Goal: Task Accomplishment & Management: Manage account settings

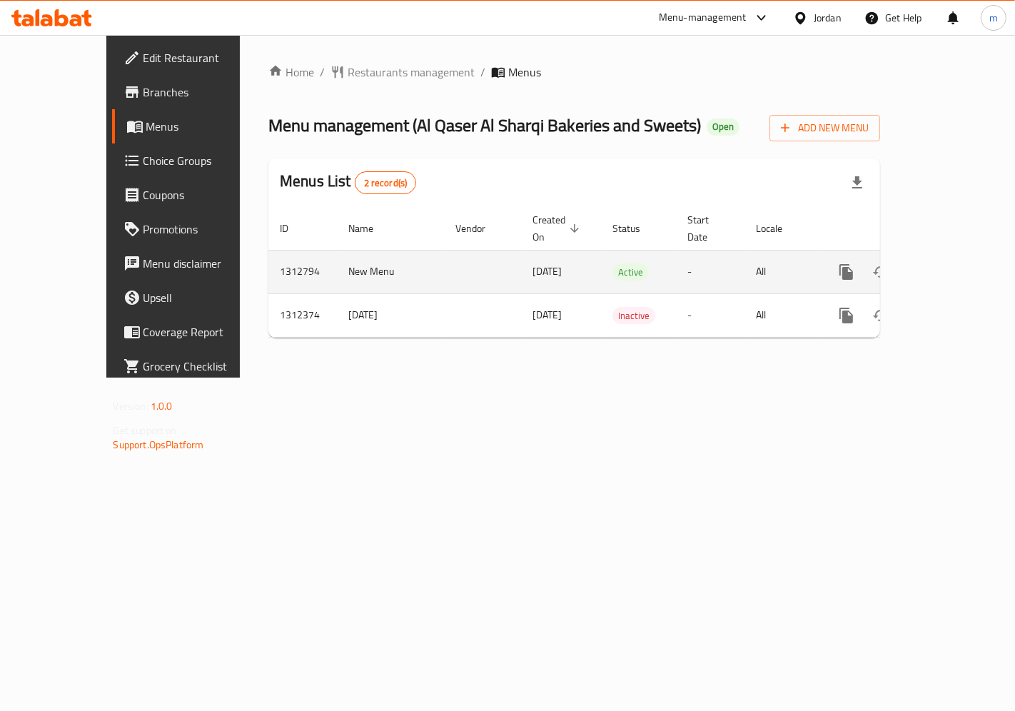
click at [966, 258] on link "enhanced table" at bounding box center [949, 272] width 34 height 34
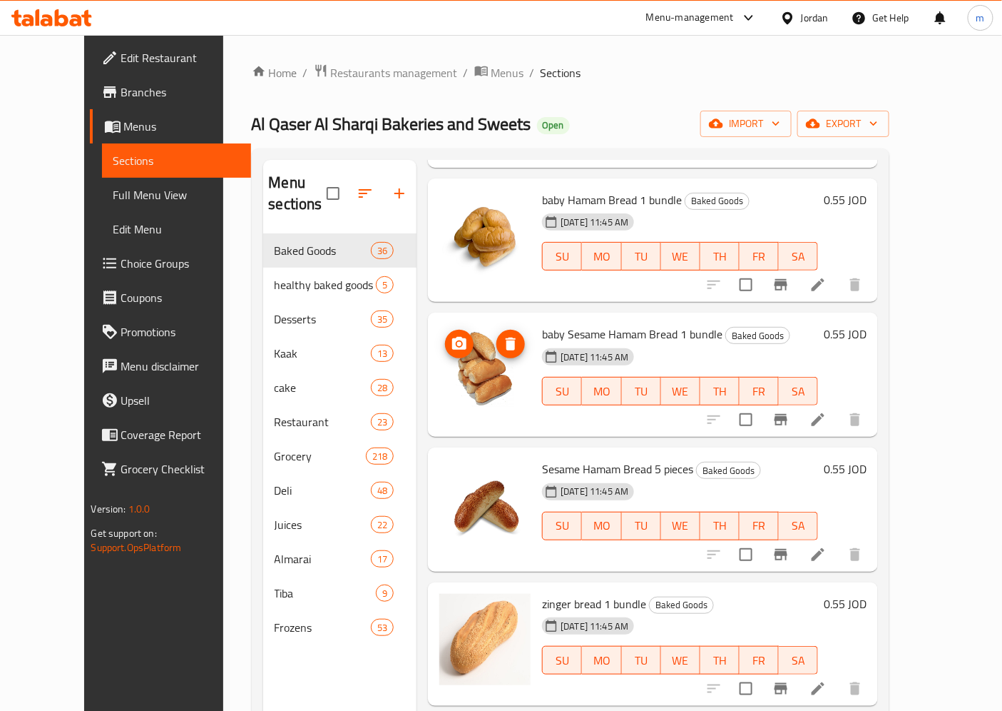
scroll to position [2025, 0]
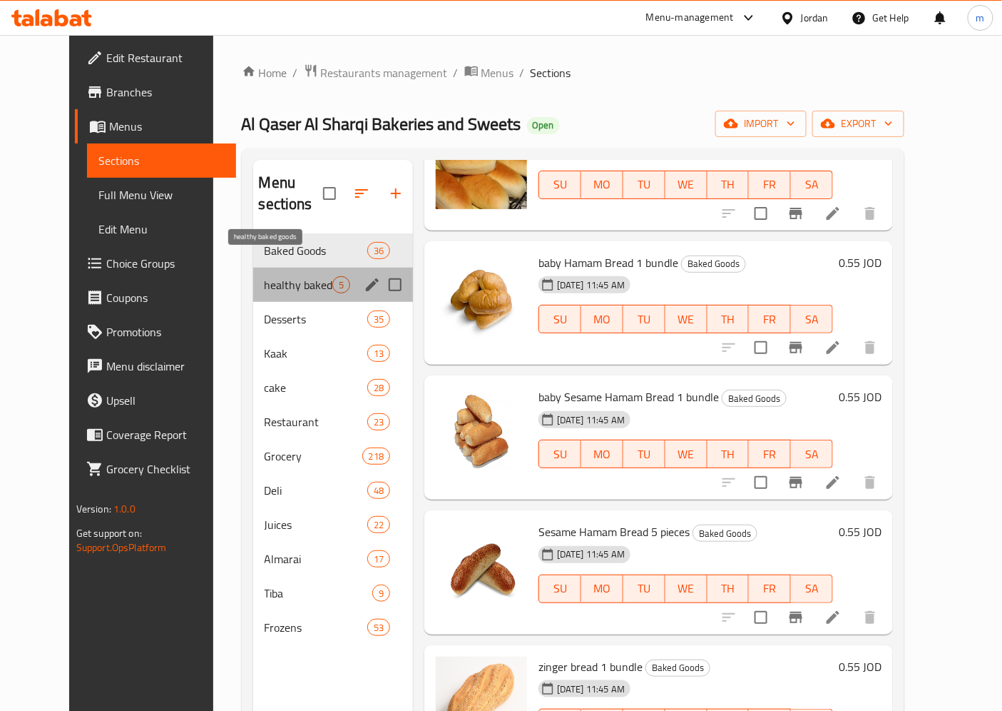
click at [285, 276] on span "healthy baked goods" at bounding box center [299, 284] width 68 height 17
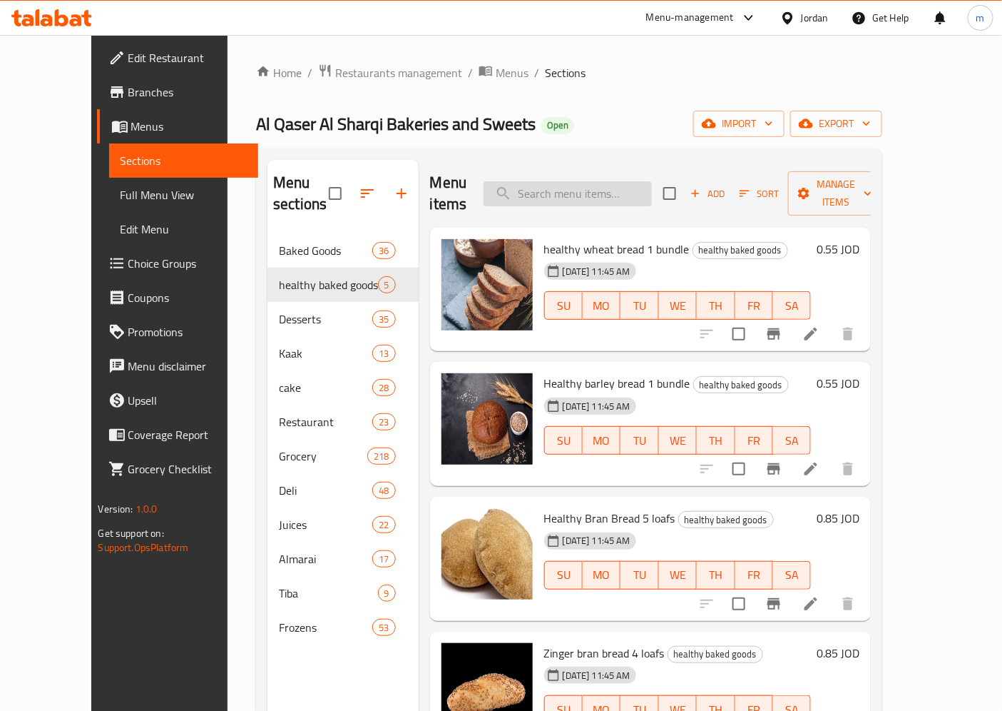
click at [610, 181] on input "search" at bounding box center [568, 193] width 168 height 25
paste input "bread"
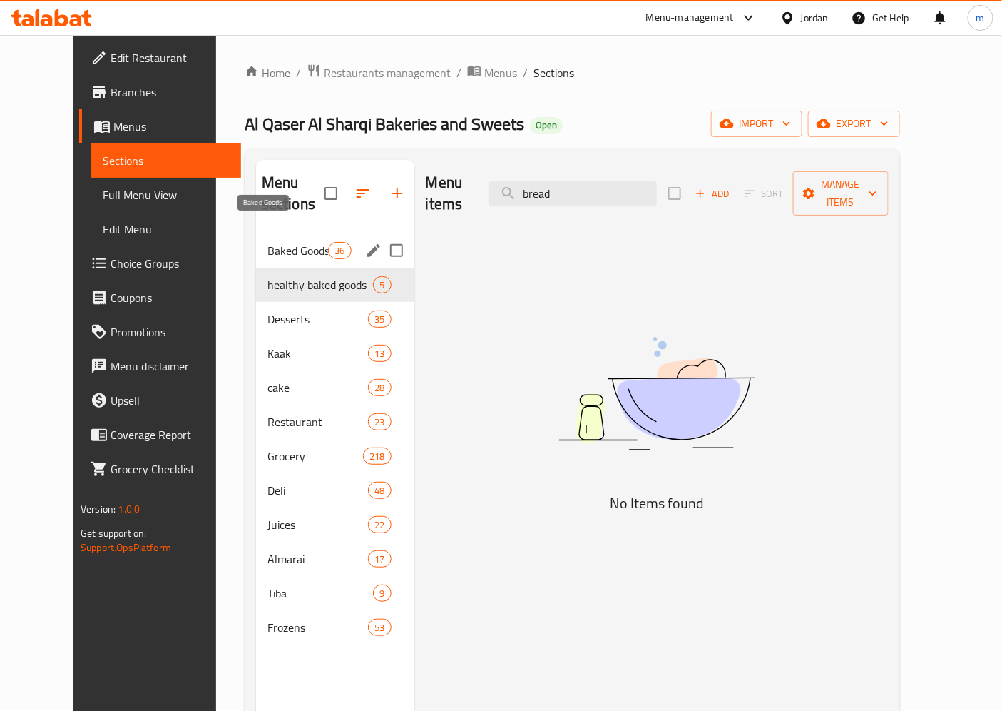
type input "bread"
click at [268, 242] on span "Baked Goods" at bounding box center [298, 250] width 61 height 17
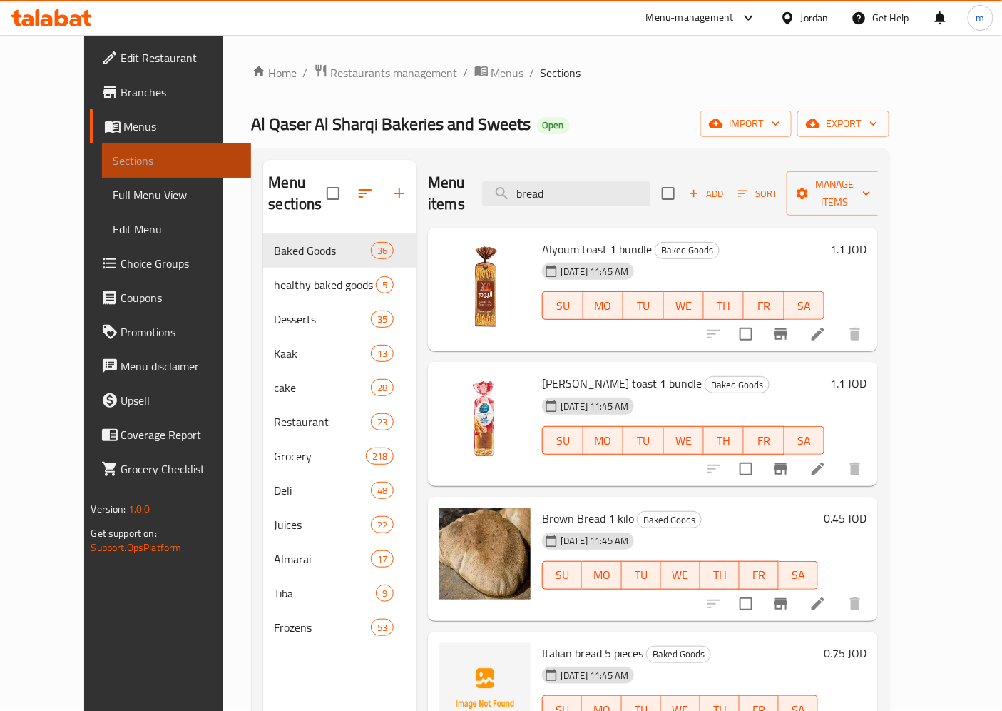
click at [113, 158] on span "Sections" at bounding box center [176, 160] width 127 height 17
click at [106, 139] on link "Menus" at bounding box center [171, 126] width 162 height 34
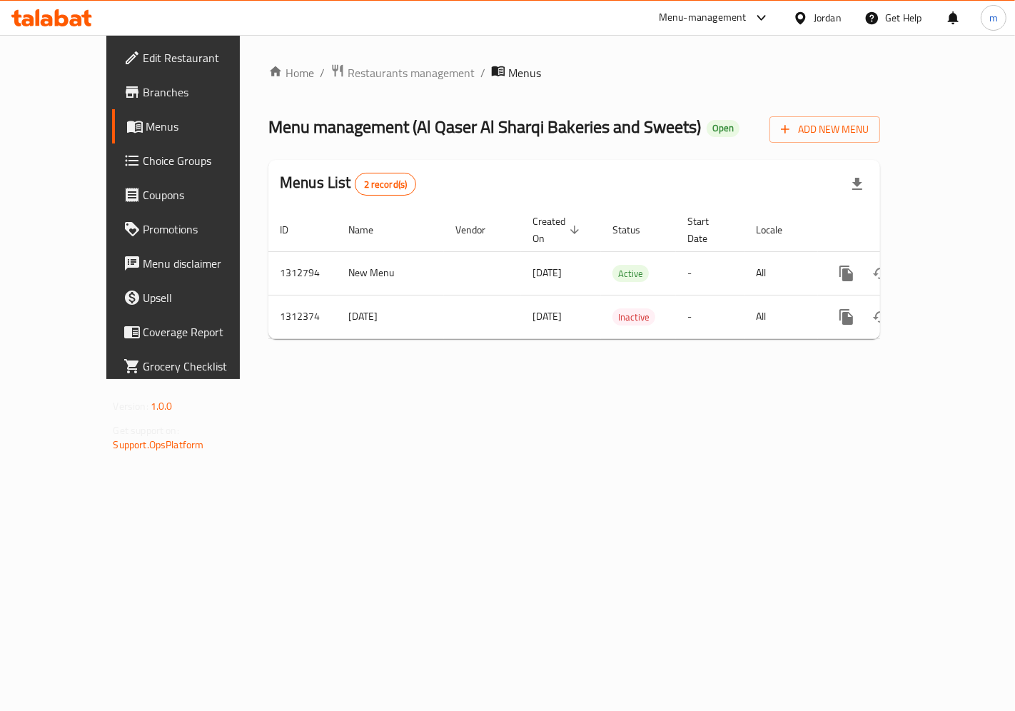
click at [112, 136] on link "Menus" at bounding box center [193, 126] width 163 height 34
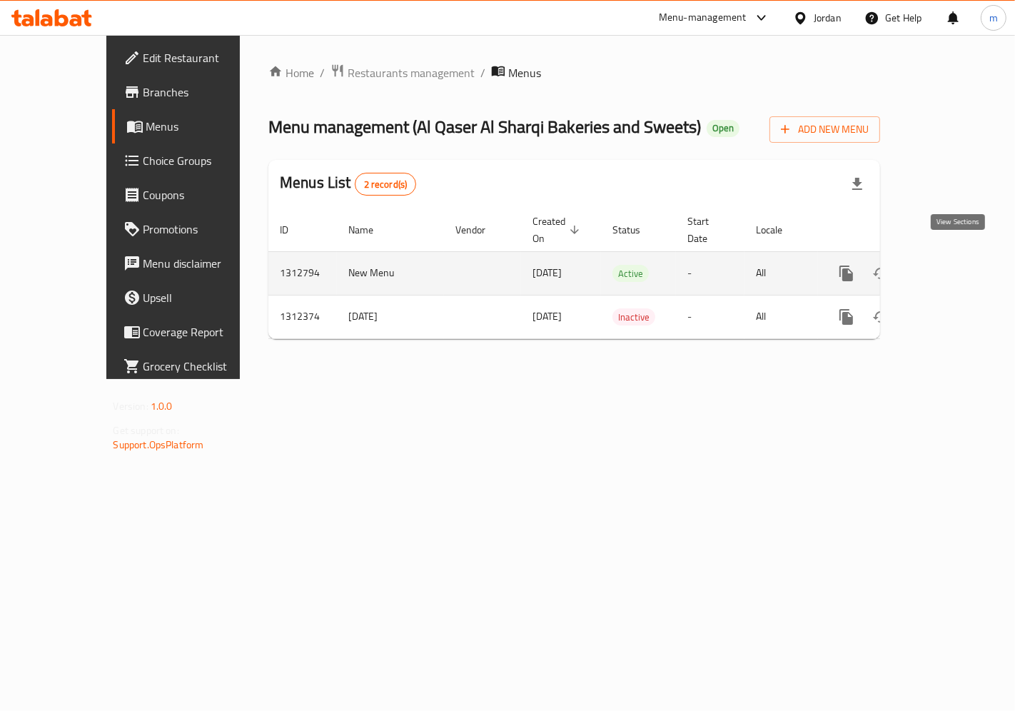
click at [954, 265] on icon "enhanced table" at bounding box center [948, 273] width 17 height 17
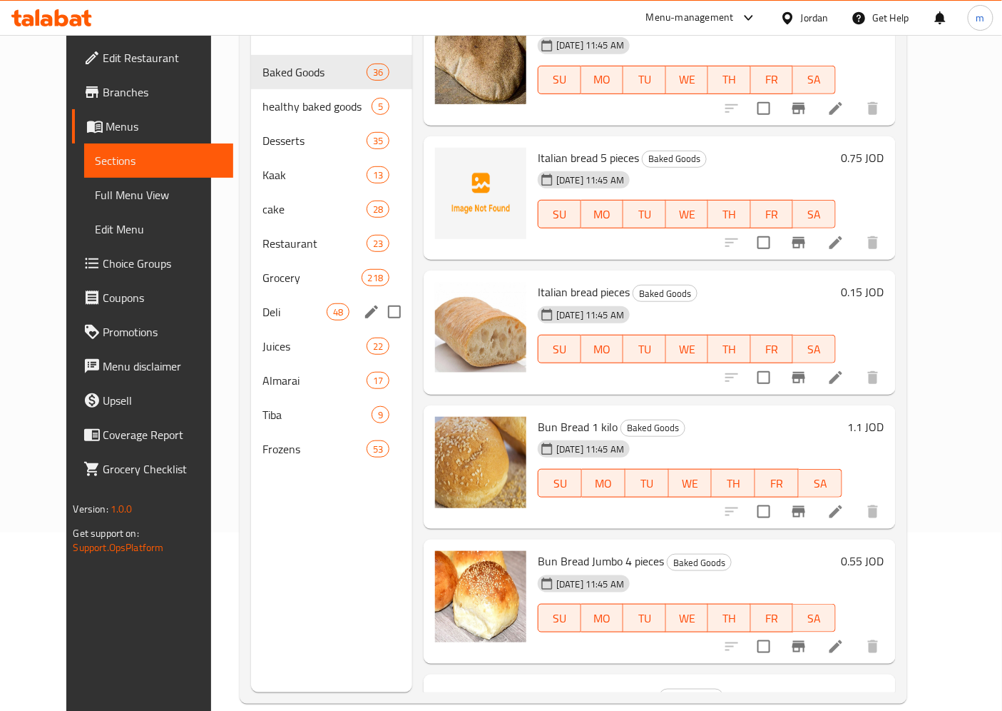
scroll to position [200, 0]
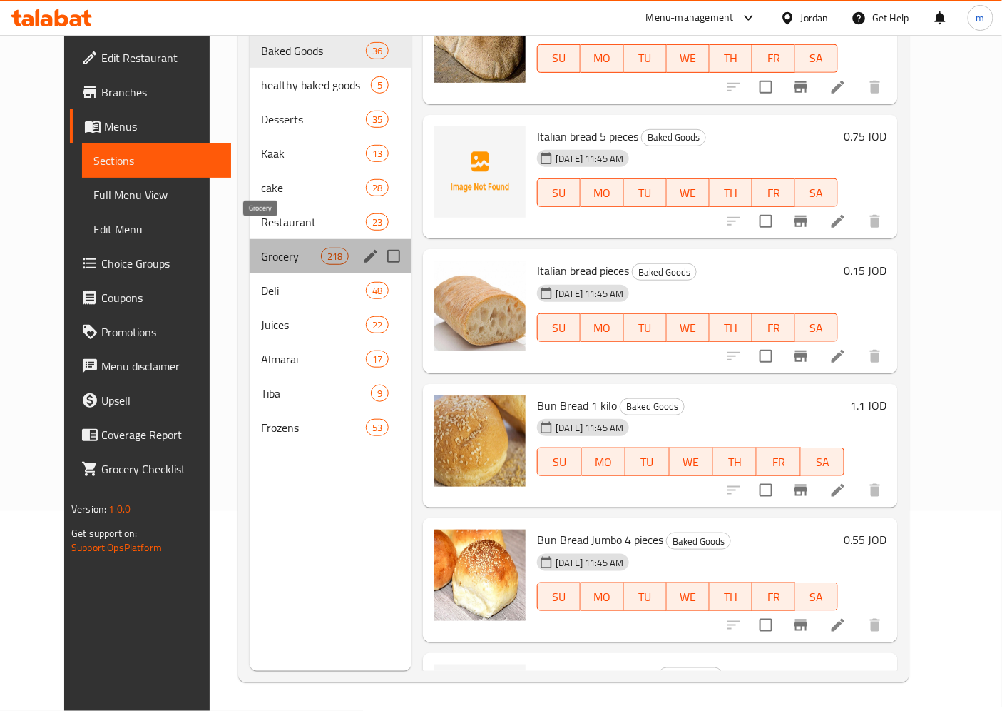
click at [261, 248] on span "Grocery" at bounding box center [291, 256] width 60 height 17
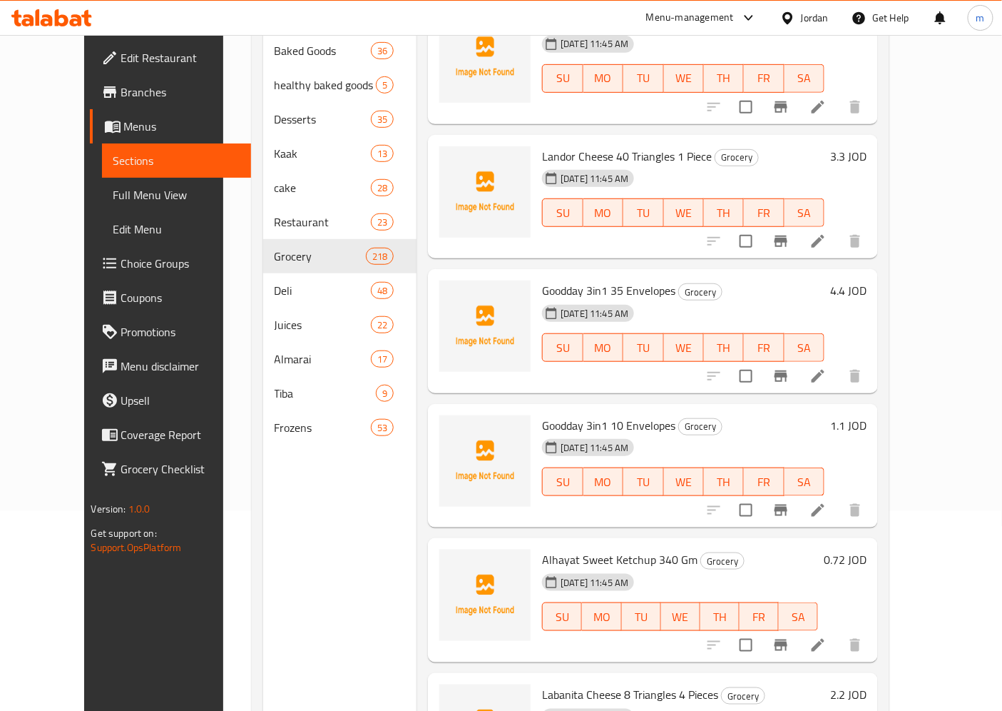
click at [121, 263] on span "Choice Groups" at bounding box center [180, 263] width 119 height 17
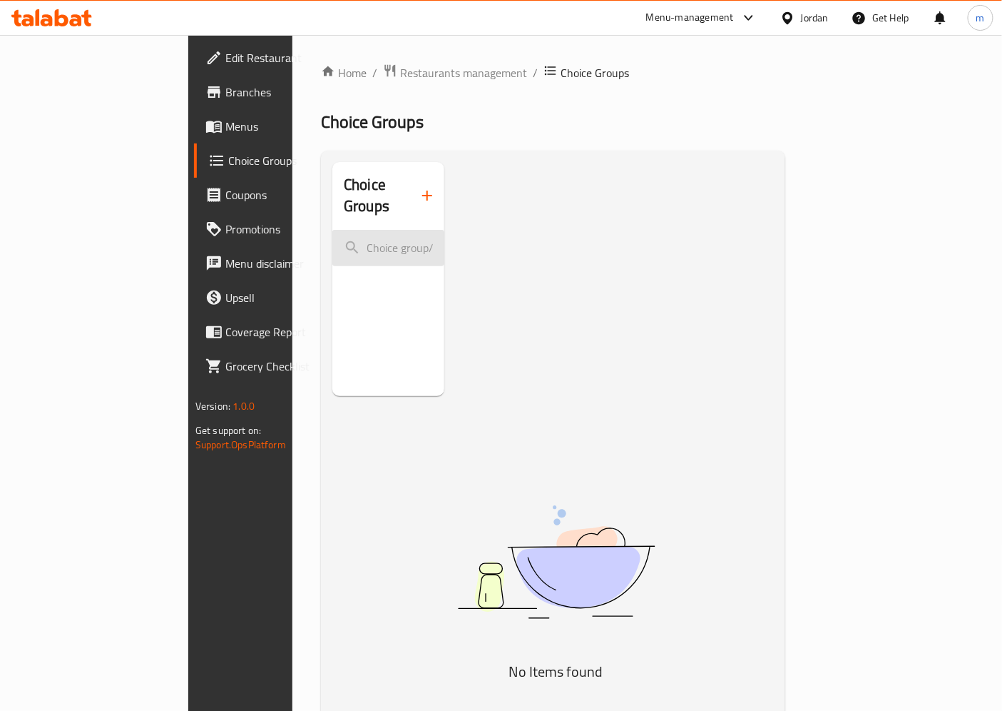
click at [353, 231] on input "search" at bounding box center [388, 248] width 112 height 36
click at [332, 191] on div "Choice Groups" at bounding box center [388, 196] width 112 height 68
click at [225, 133] on span "Menus" at bounding box center [284, 126] width 119 height 17
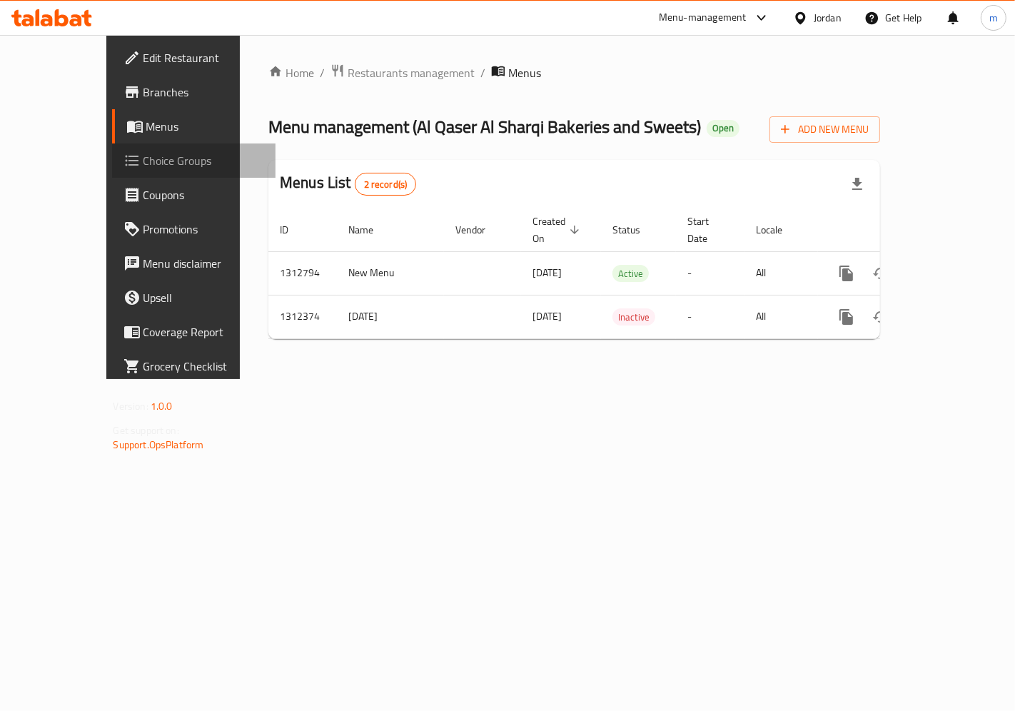
click at [143, 154] on span "Choice Groups" at bounding box center [203, 160] width 121 height 17
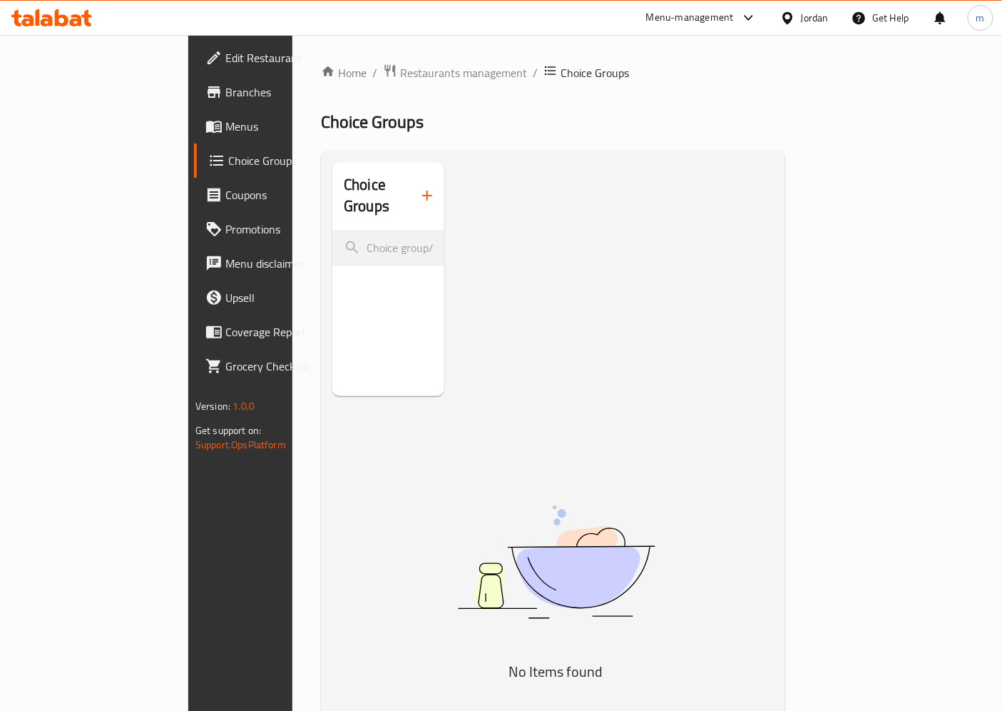
click at [410, 181] on button "button" at bounding box center [427, 195] width 34 height 34
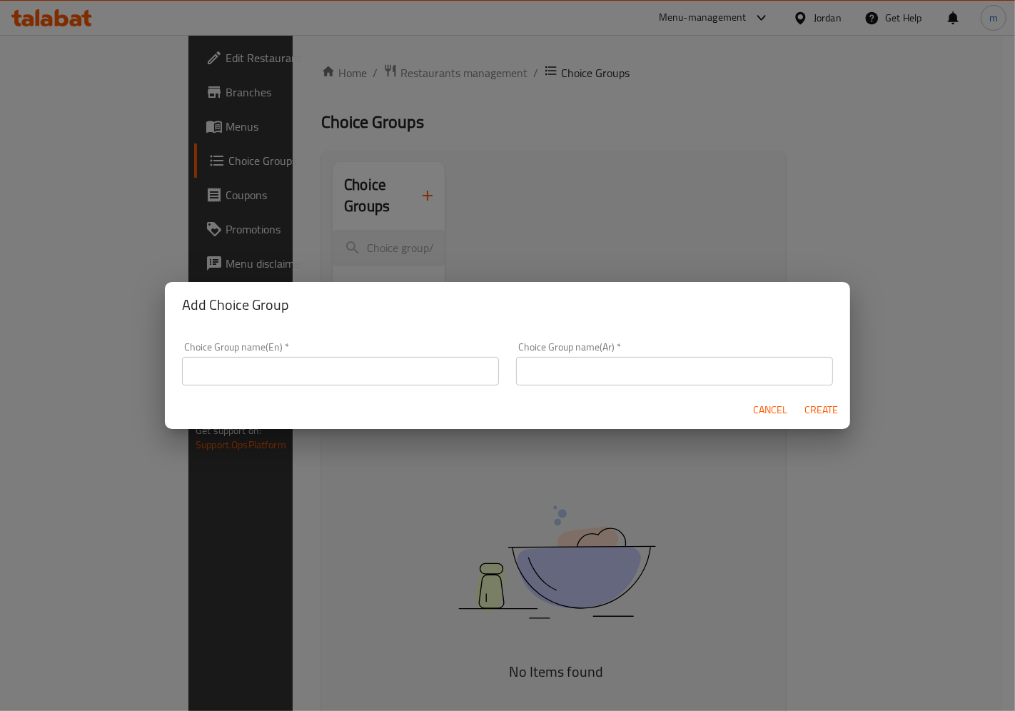
click at [373, 210] on div "Add Choice Group Choice Group name(En)   * Choice Group name(En) * Choice Group…" at bounding box center [507, 355] width 1015 height 711
click at [771, 411] on span "Cancel" at bounding box center [770, 410] width 34 height 18
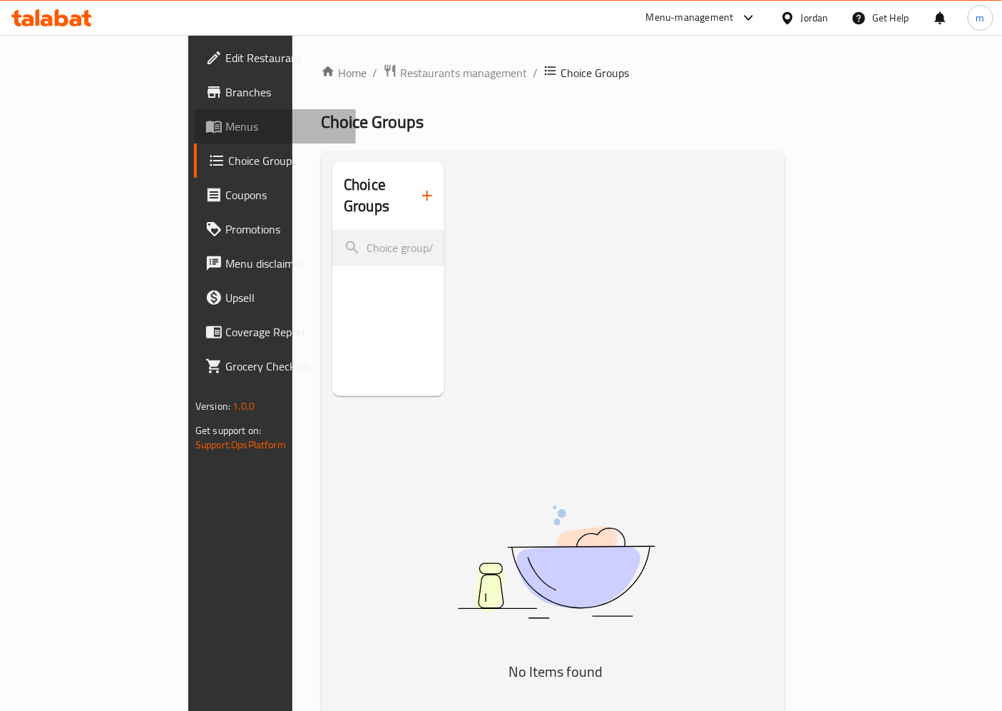
click at [225, 131] on span "Menus" at bounding box center [284, 126] width 119 height 17
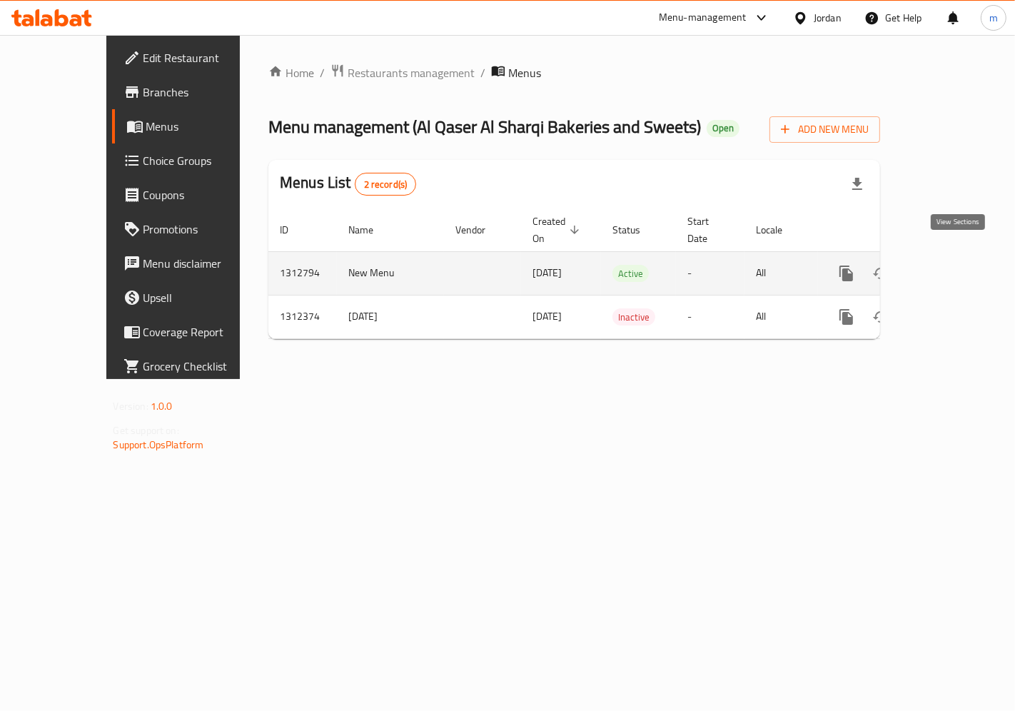
click at [958, 265] on icon "enhanced table" at bounding box center [948, 273] width 17 height 17
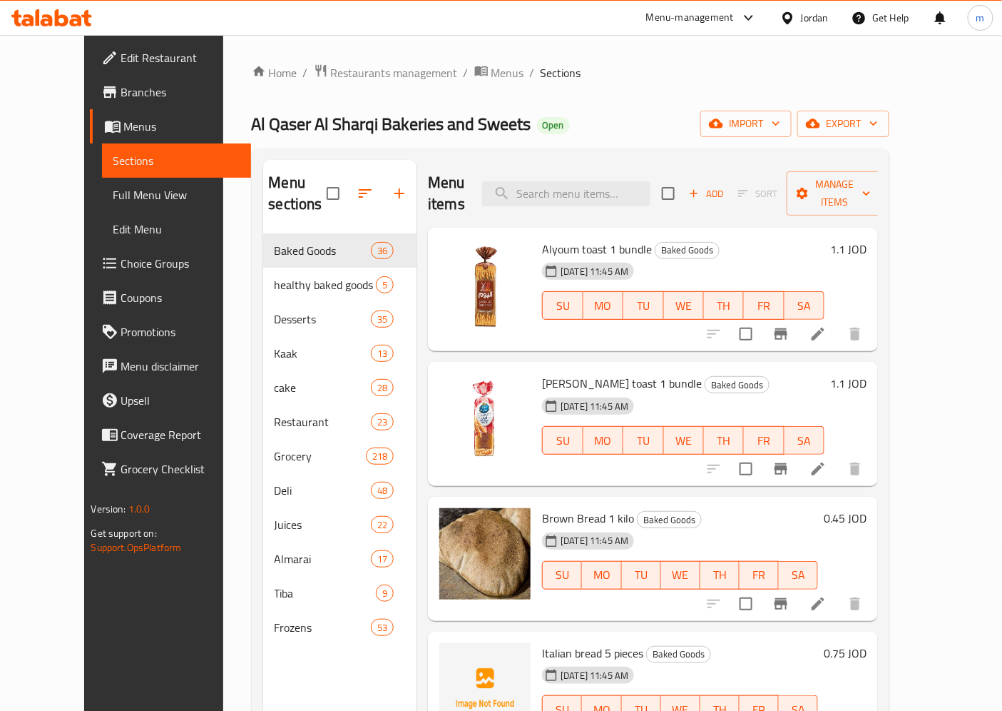
click at [121, 265] on span "Choice Groups" at bounding box center [180, 263] width 119 height 17
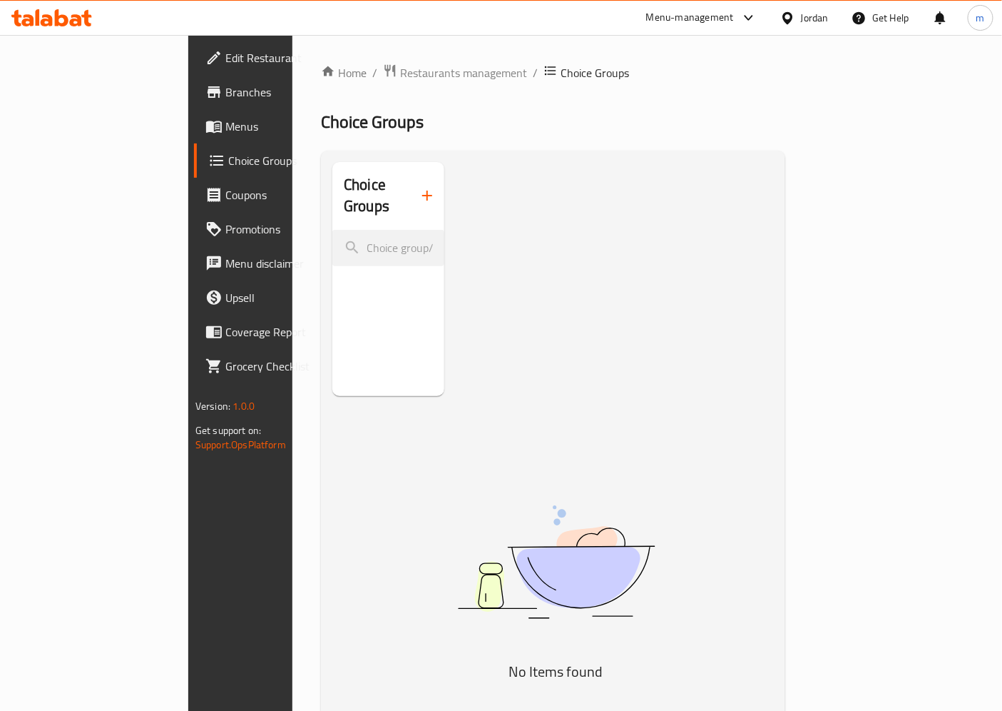
click at [225, 119] on span "Menus" at bounding box center [284, 126] width 119 height 17
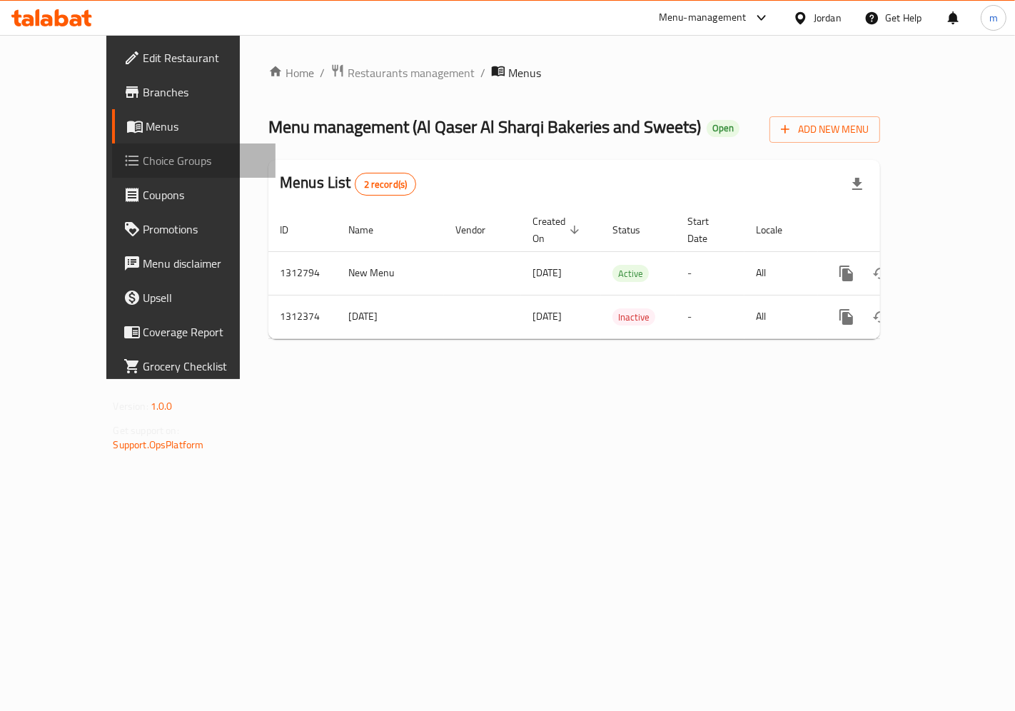
click at [143, 168] on span "Choice Groups" at bounding box center [203, 160] width 121 height 17
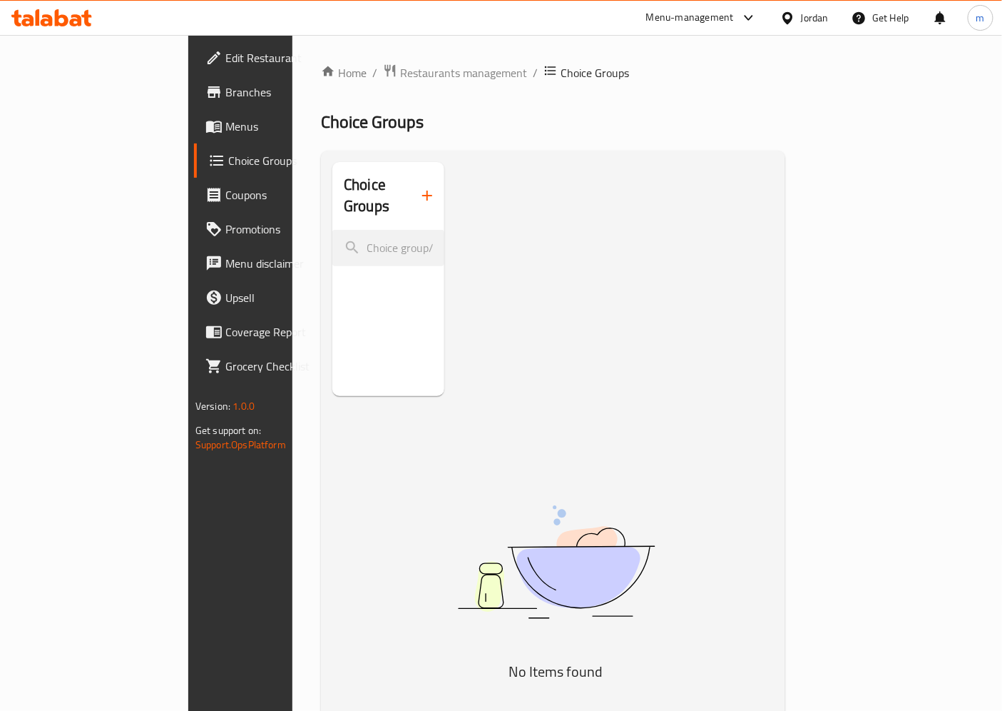
click at [225, 83] on span "Branches" at bounding box center [284, 91] width 119 height 17
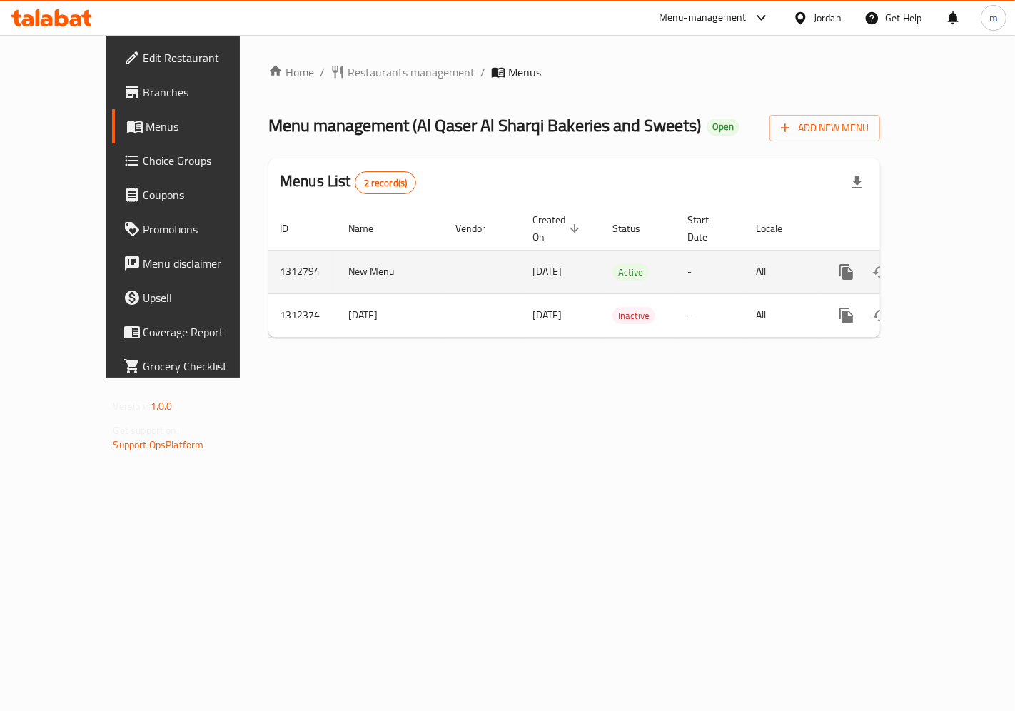
click at [958, 263] on icon "enhanced table" at bounding box center [948, 271] width 17 height 17
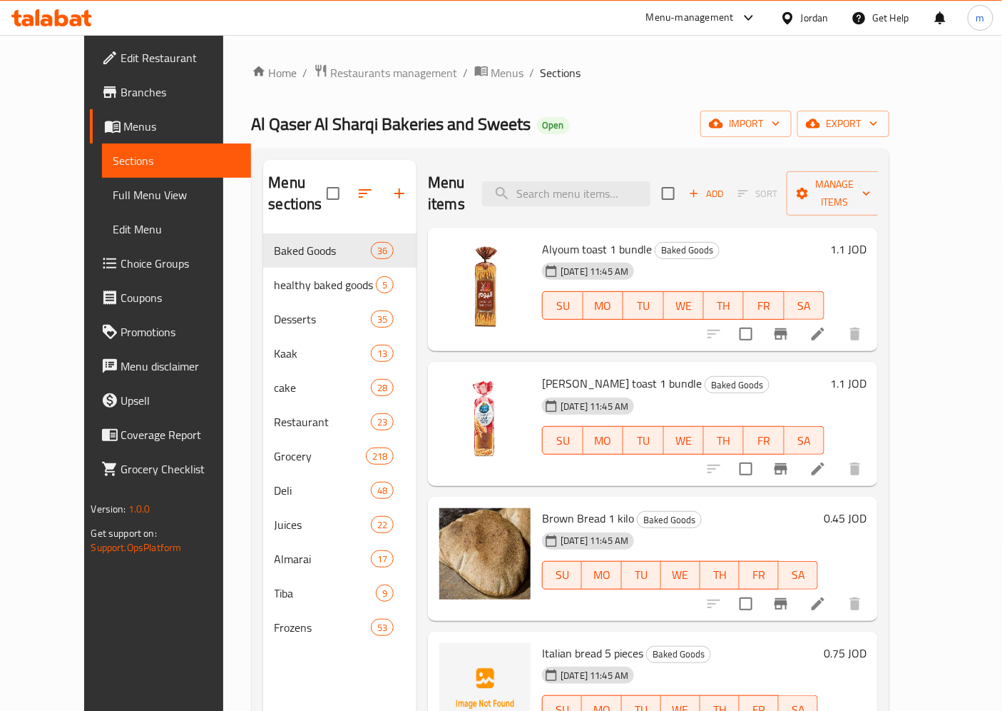
click at [121, 268] on span "Choice Groups" at bounding box center [180, 263] width 119 height 17
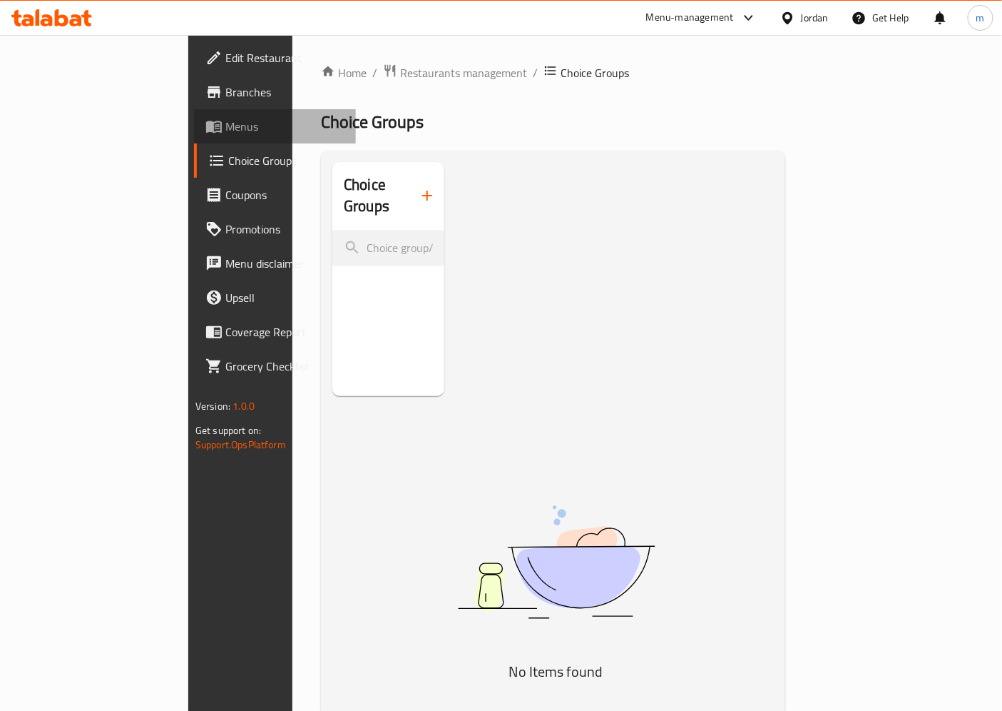
click at [225, 122] on span "Menus" at bounding box center [284, 126] width 119 height 17
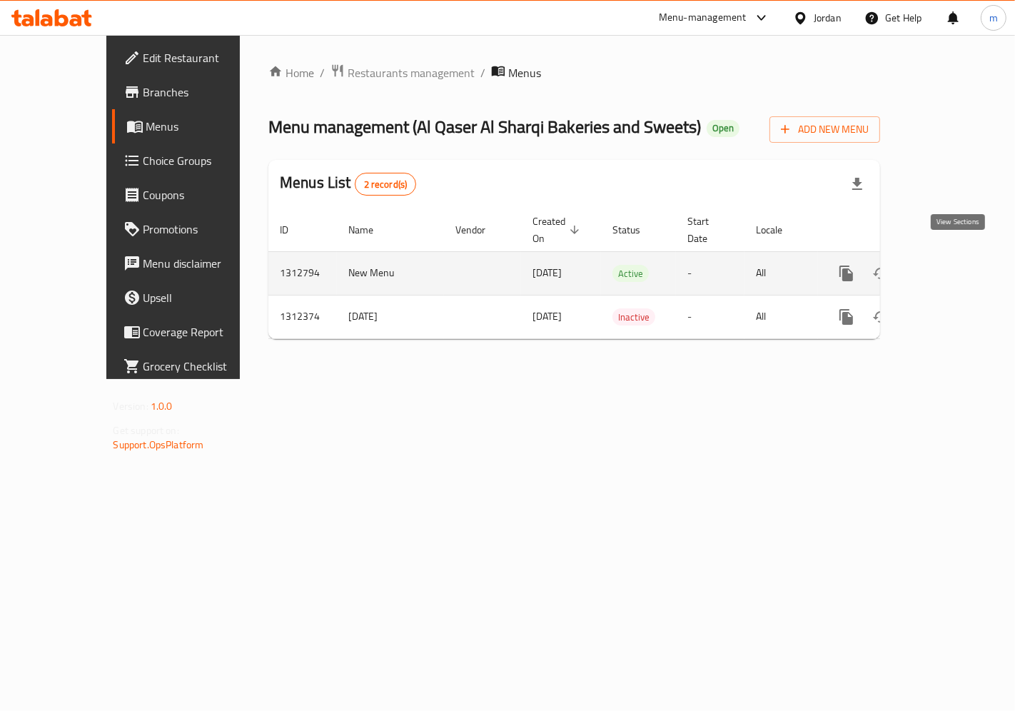
click at [958, 265] on icon "enhanced table" at bounding box center [948, 273] width 17 height 17
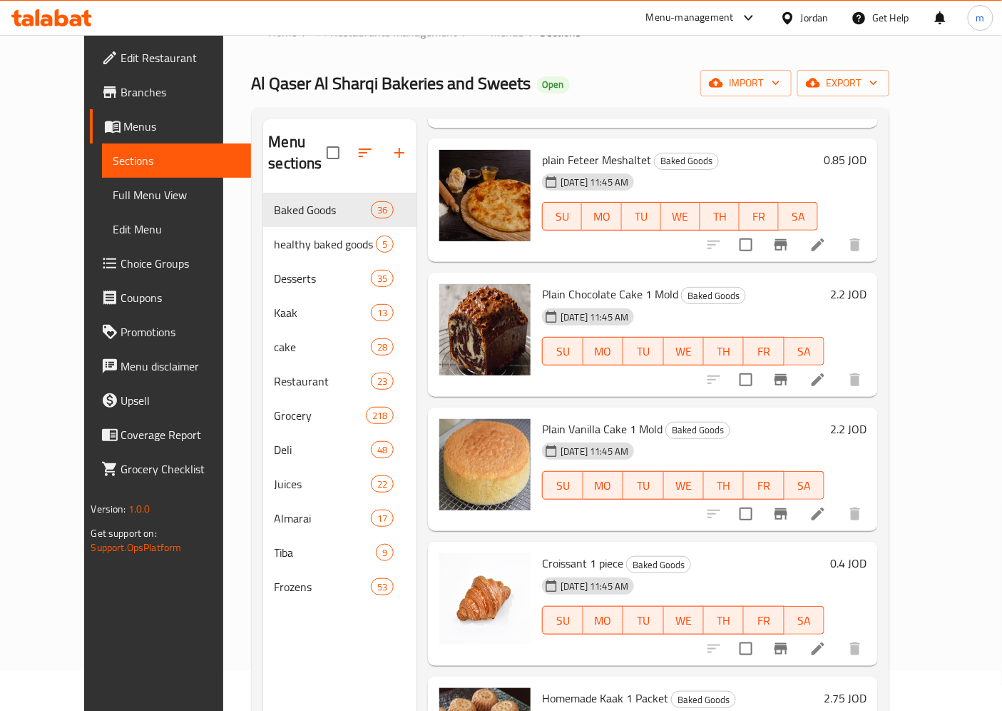
scroll to position [4007, 0]
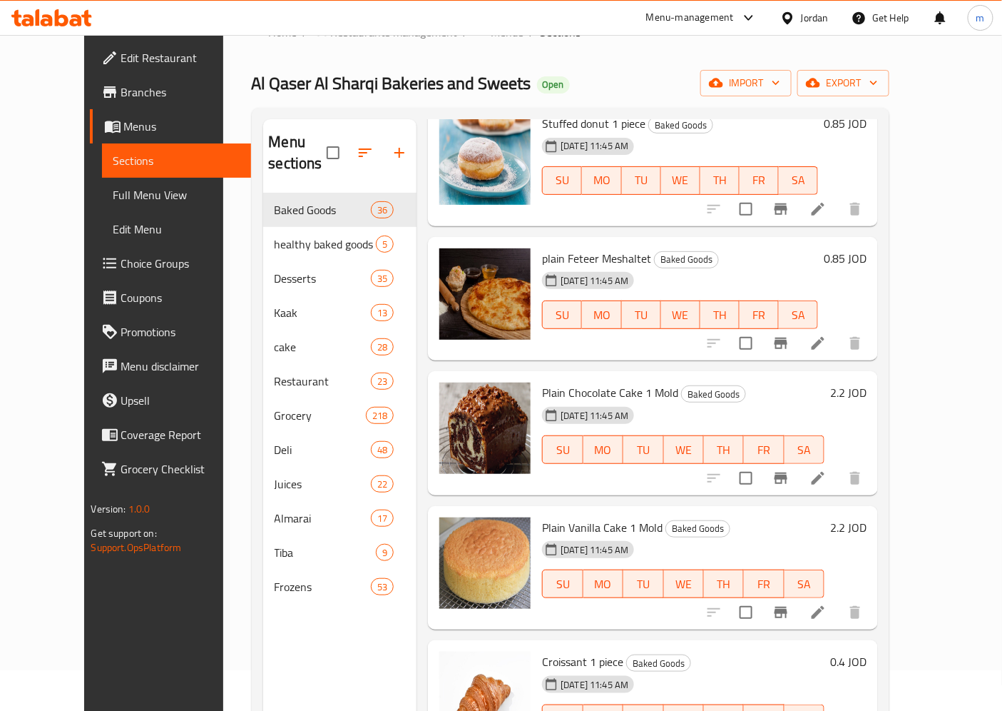
click at [121, 65] on span "Edit Restaurant" at bounding box center [180, 57] width 119 height 17
